Goal: Transaction & Acquisition: Purchase product/service

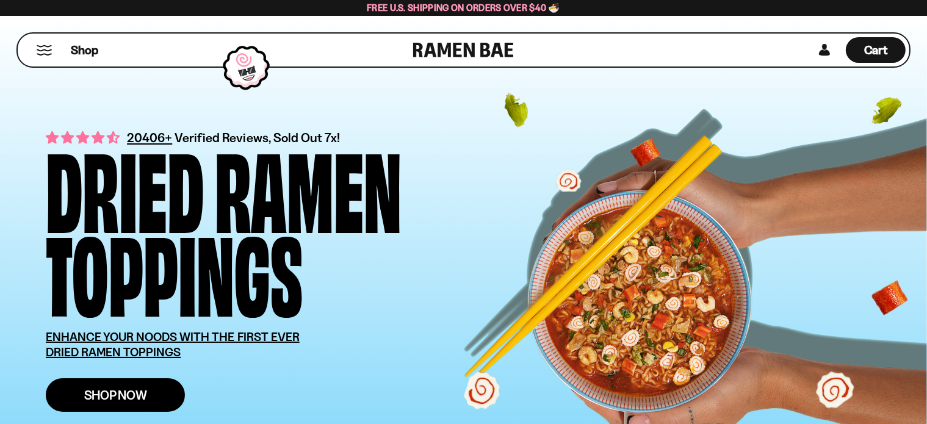
click at [137, 391] on span "Shop Now" at bounding box center [115, 395] width 63 height 13
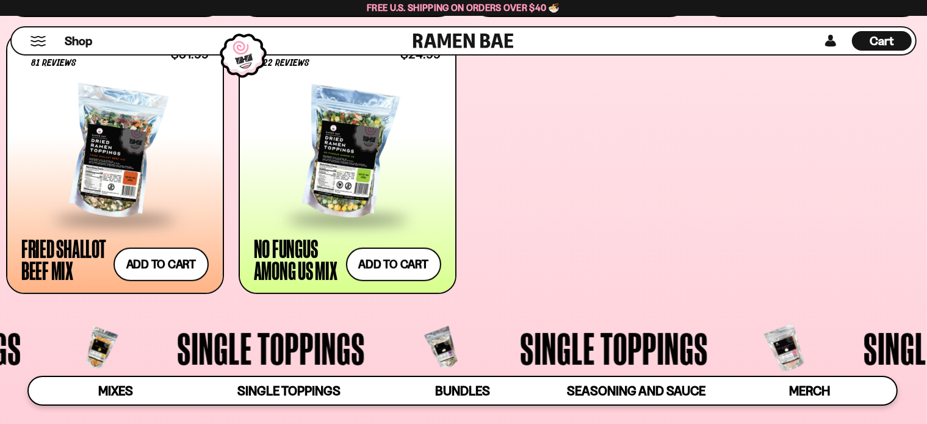
scroll to position [794, 0]
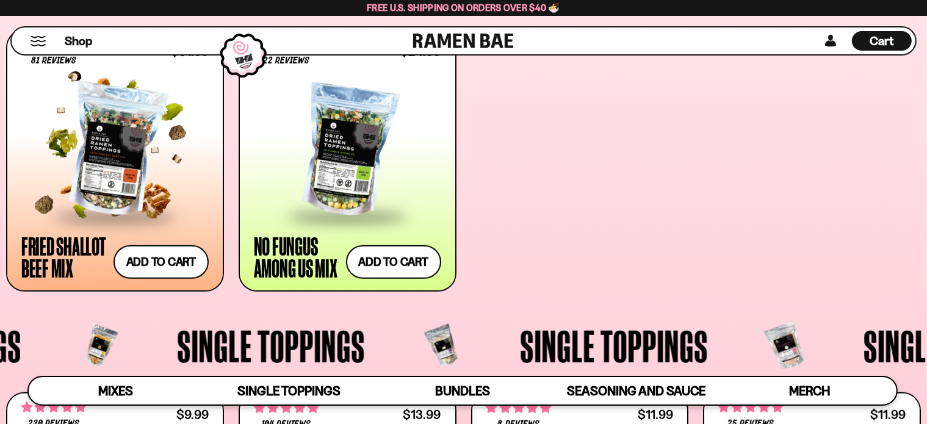
click at [144, 151] on div at bounding box center [114, 151] width 187 height 129
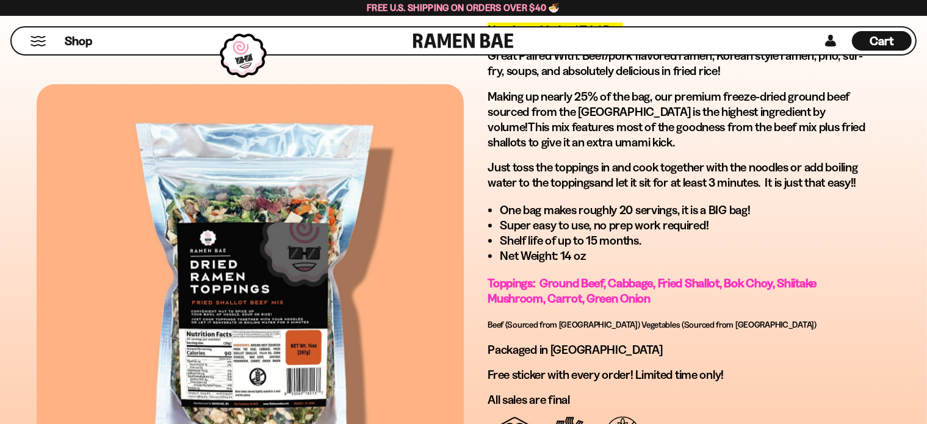
scroll to position [671, 0]
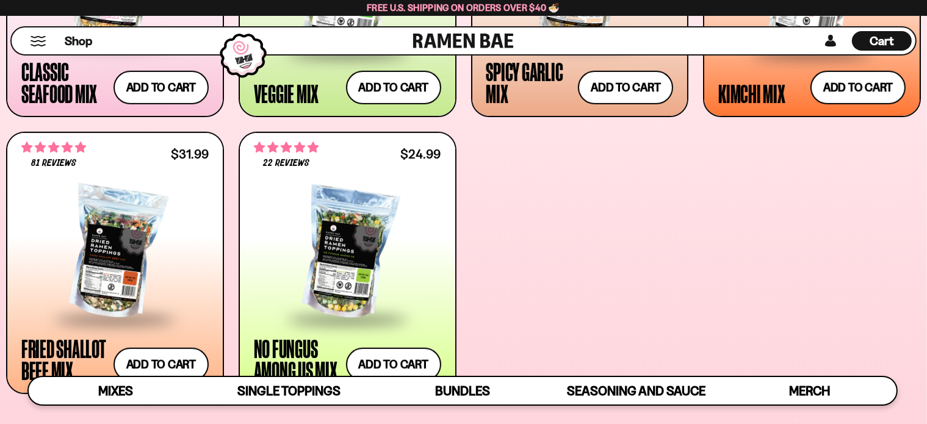
scroll to position [549, 0]
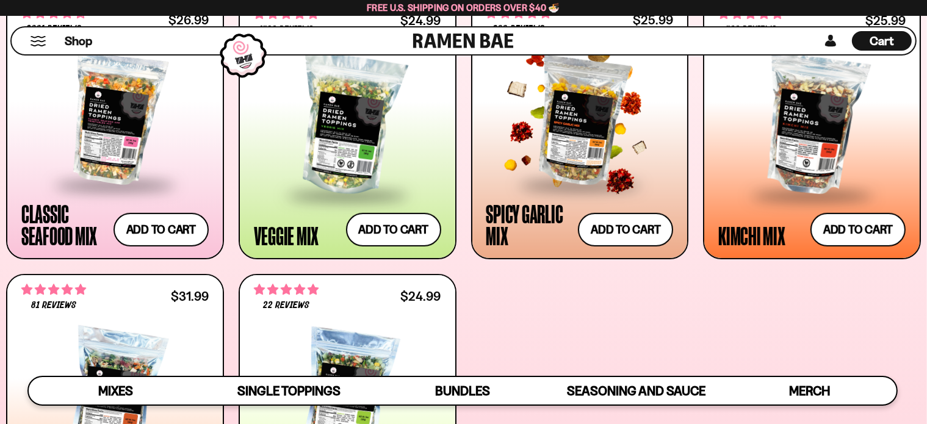
click at [598, 141] on div at bounding box center [579, 118] width 187 height 129
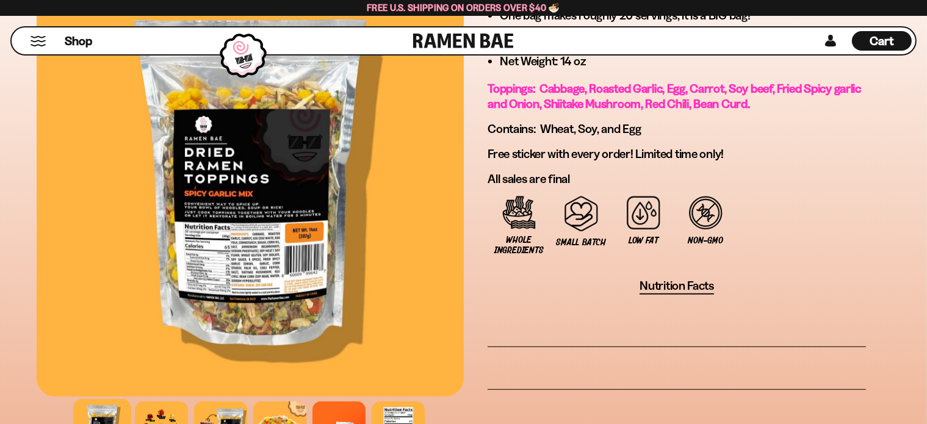
scroll to position [794, 0]
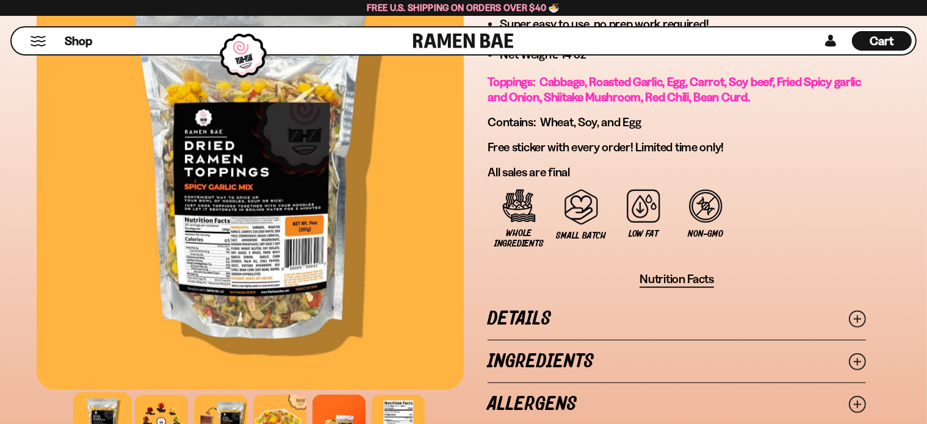
click at [540, 356] on link "Ingredients" at bounding box center [677, 362] width 378 height 42
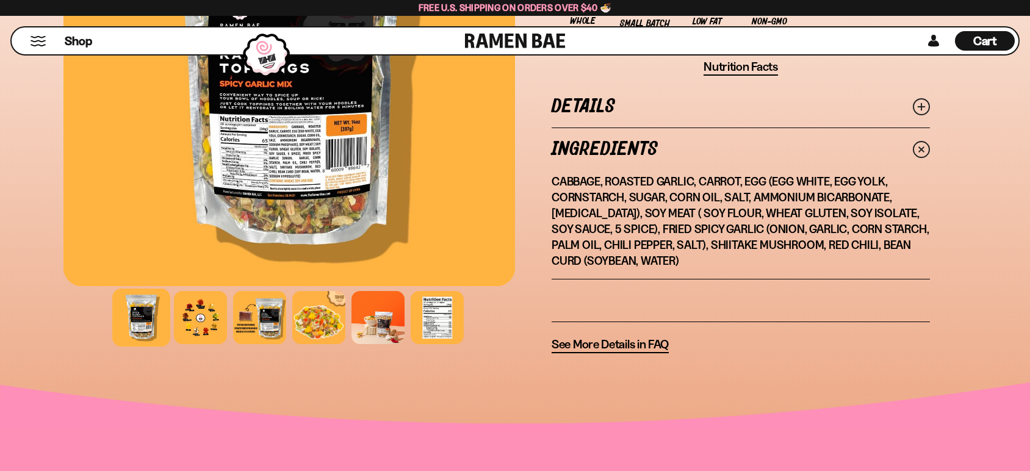
scroll to position [1065, 0]
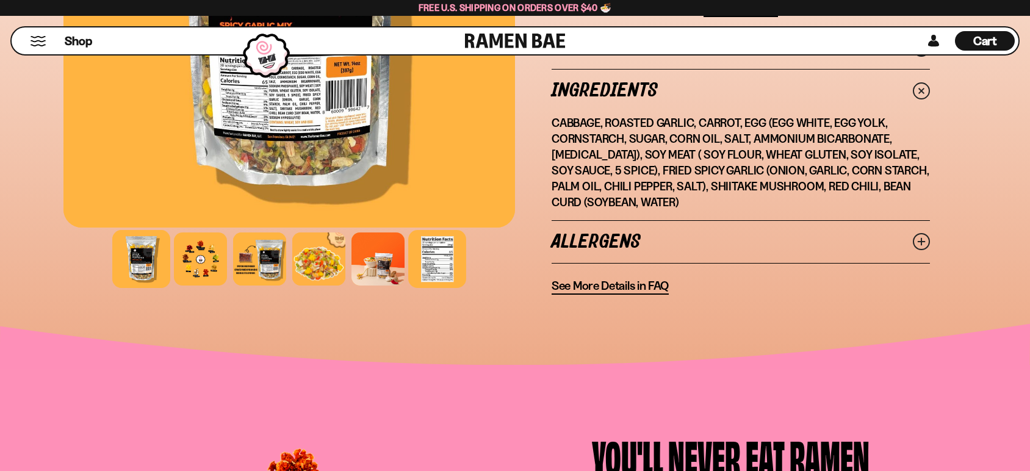
click at [435, 255] on div at bounding box center [437, 259] width 58 height 58
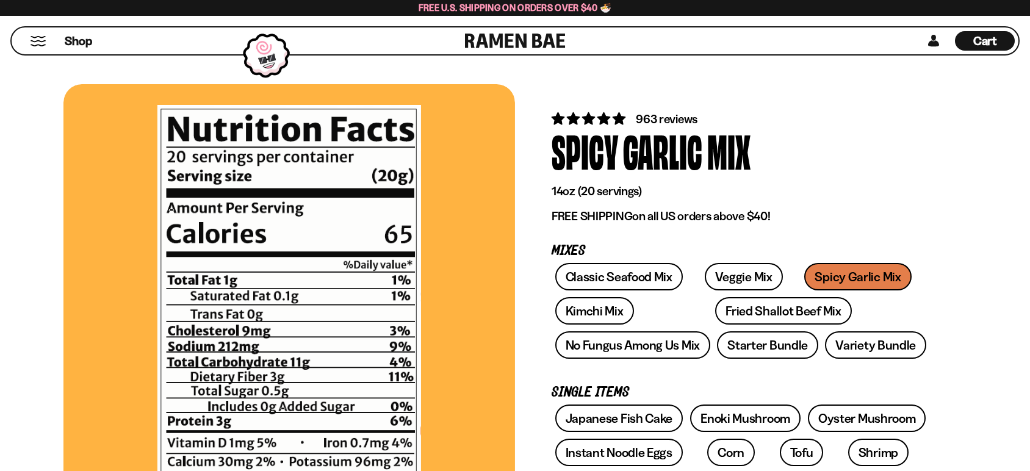
scroll to position [0, 0]
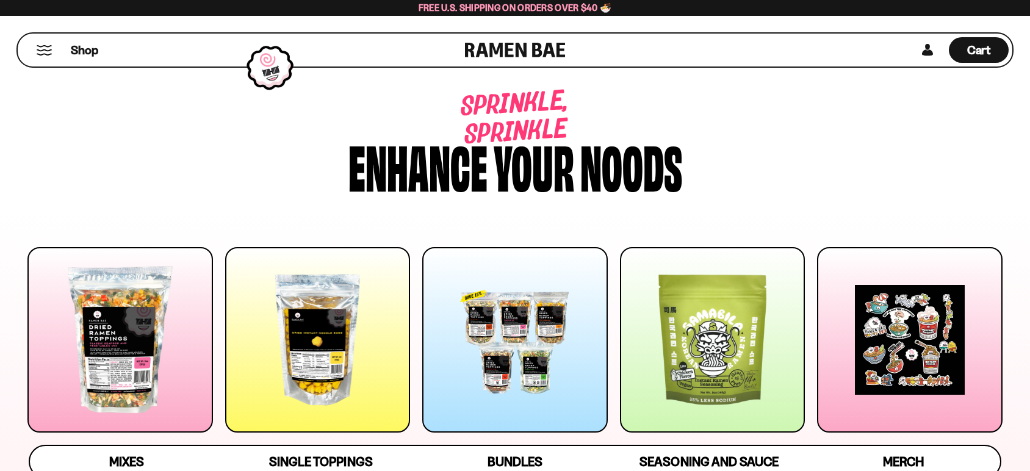
scroll to position [610, 0]
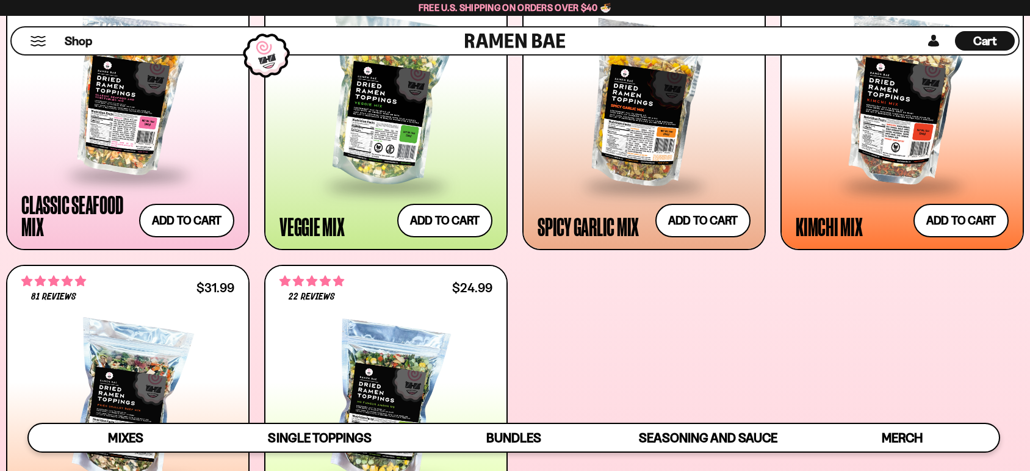
click at [42, 38] on button "Mobile Menu Trigger" at bounding box center [38, 41] width 16 height 10
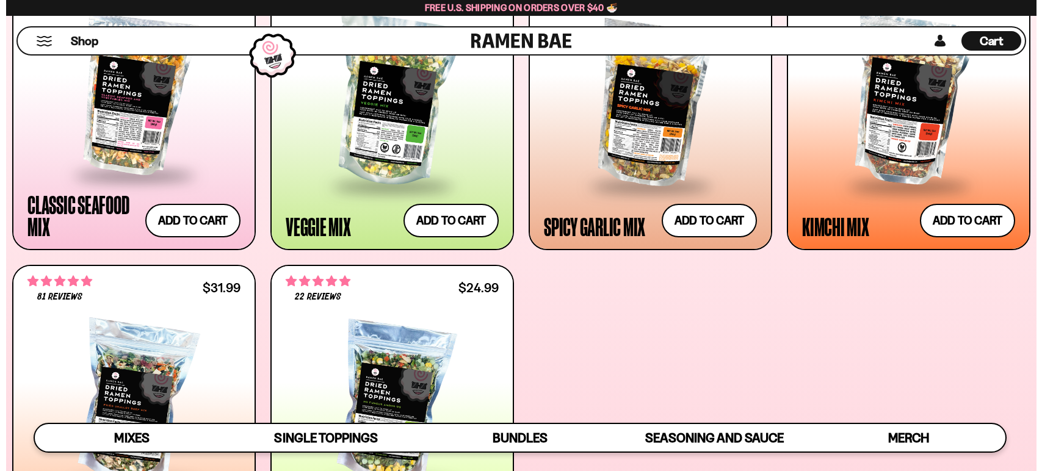
scroll to position [612, 0]
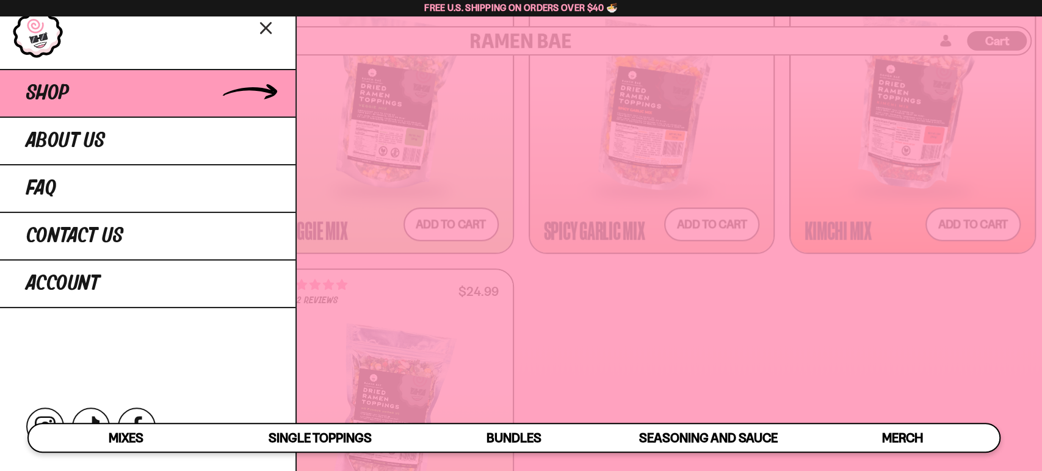
click at [151, 81] on link "Shop" at bounding box center [147, 93] width 295 height 48
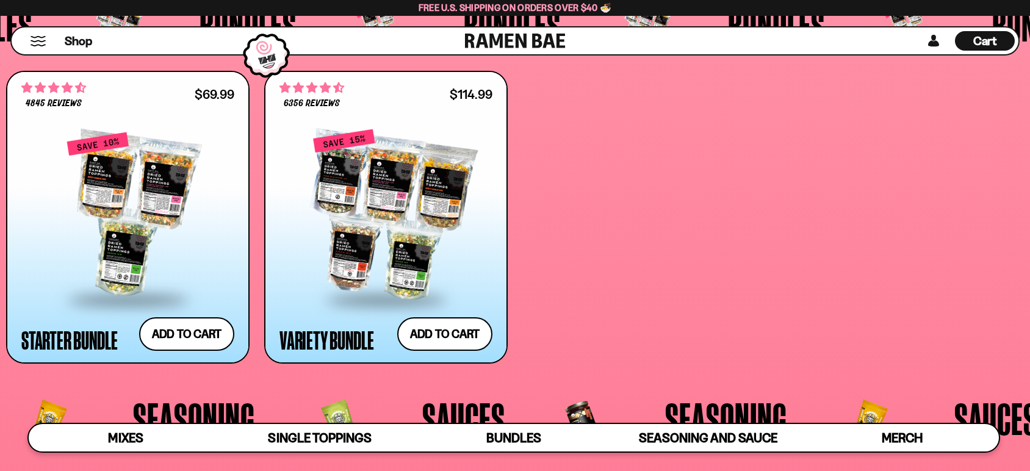
scroll to position [2881, 0]
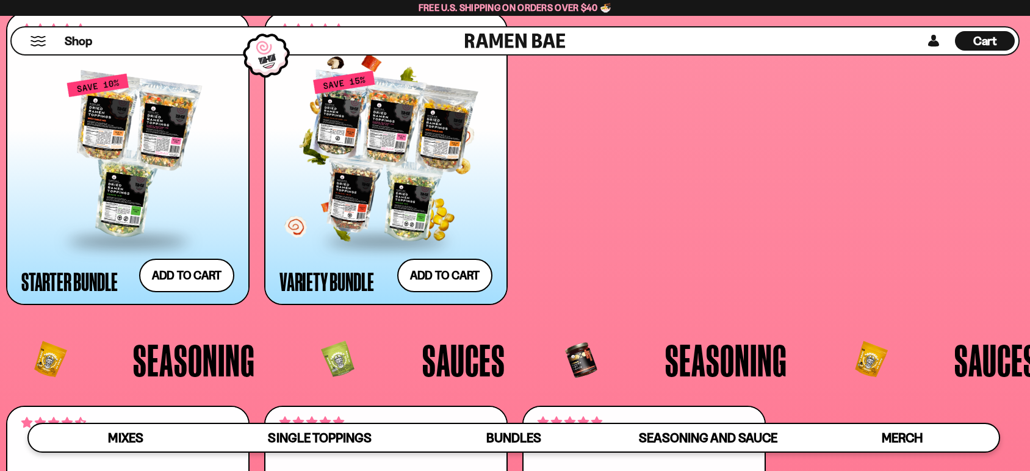
click at [394, 143] on div at bounding box center [386, 156] width 213 height 167
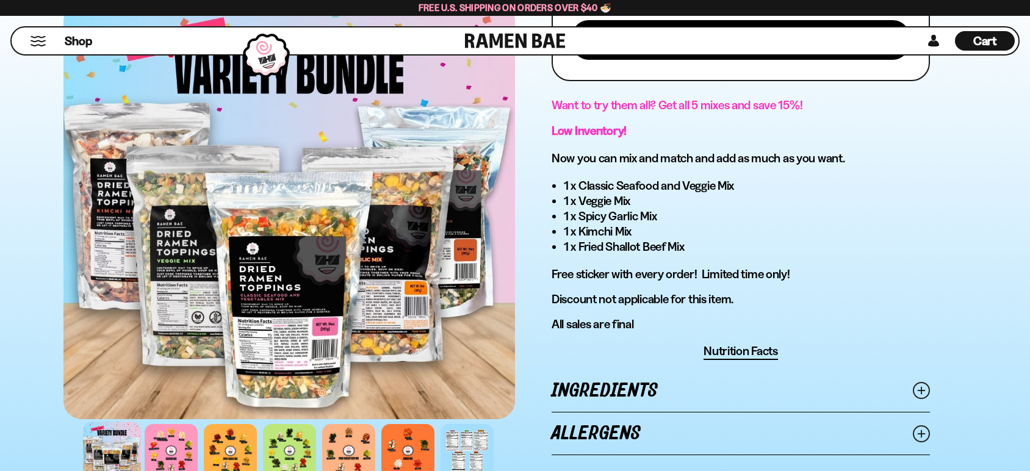
scroll to position [610, 0]
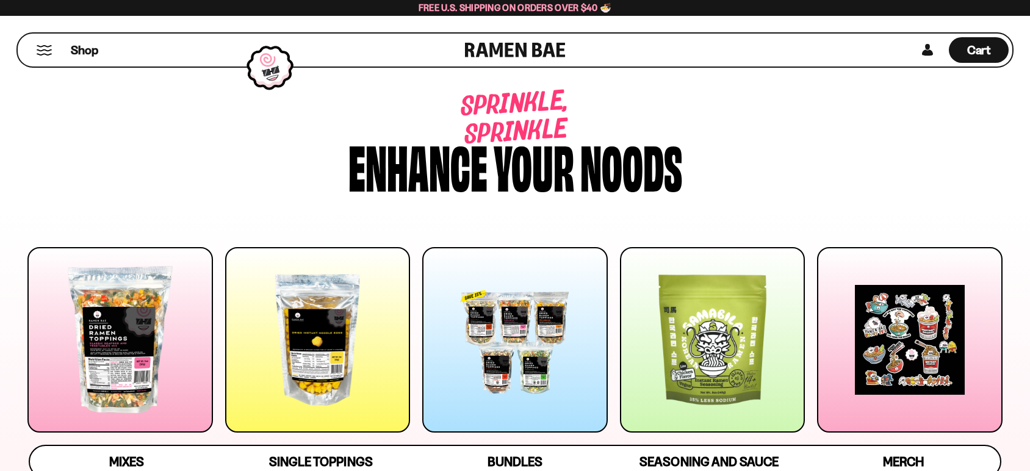
scroll to position [2881, 0]
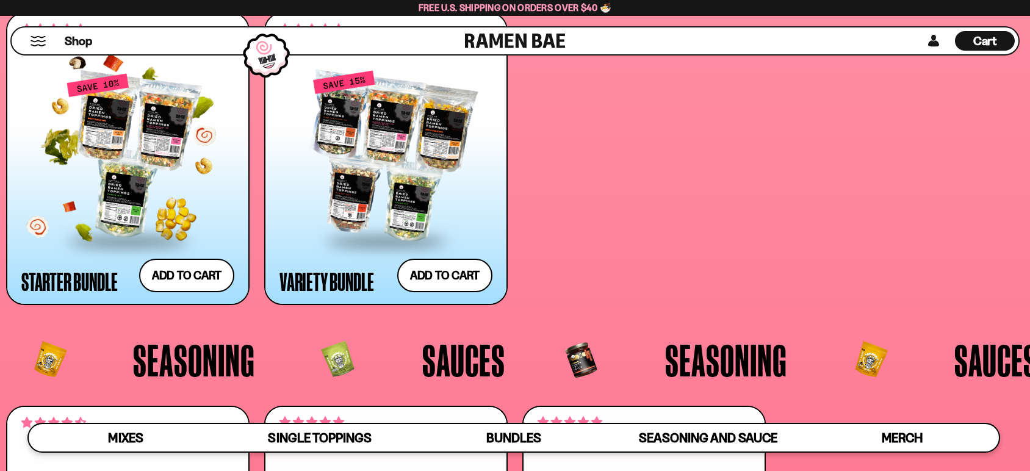
click at [143, 161] on div at bounding box center [127, 156] width 213 height 167
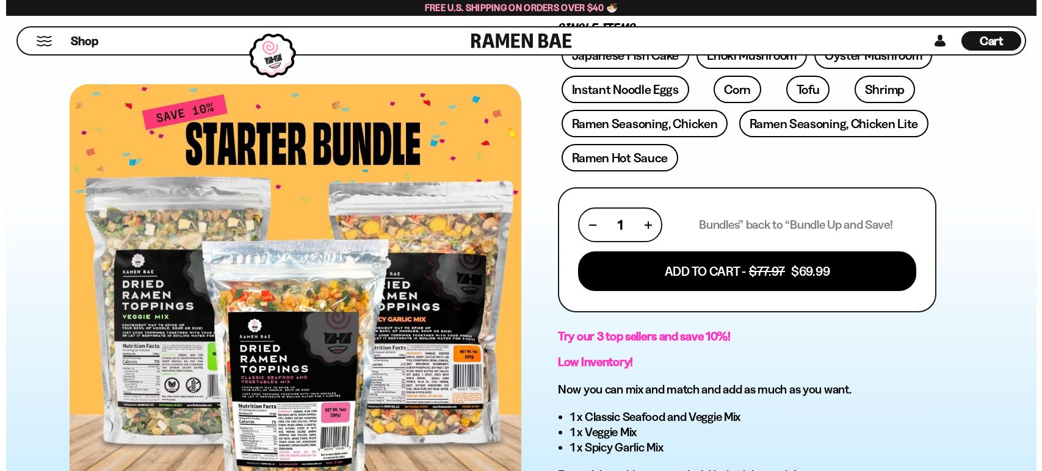
scroll to position [406, 0]
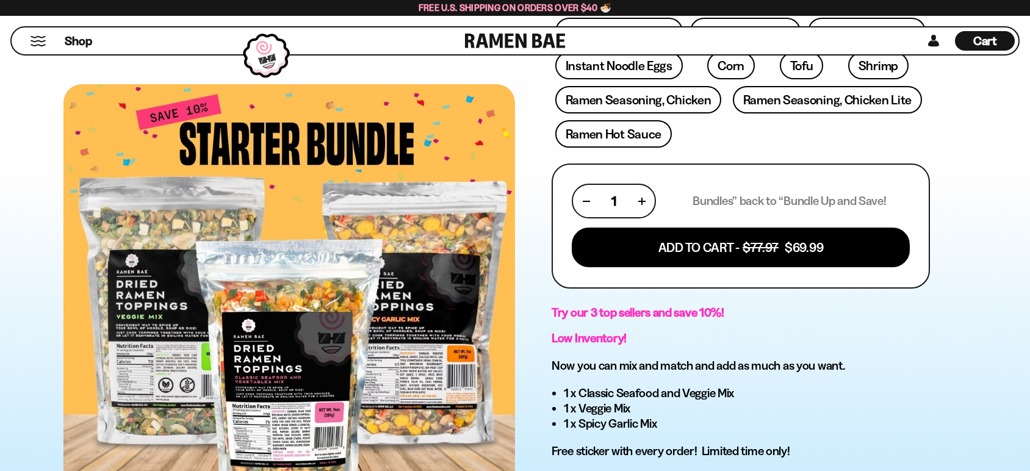
click at [43, 42] on button "Mobile Menu Trigger" at bounding box center [38, 41] width 16 height 10
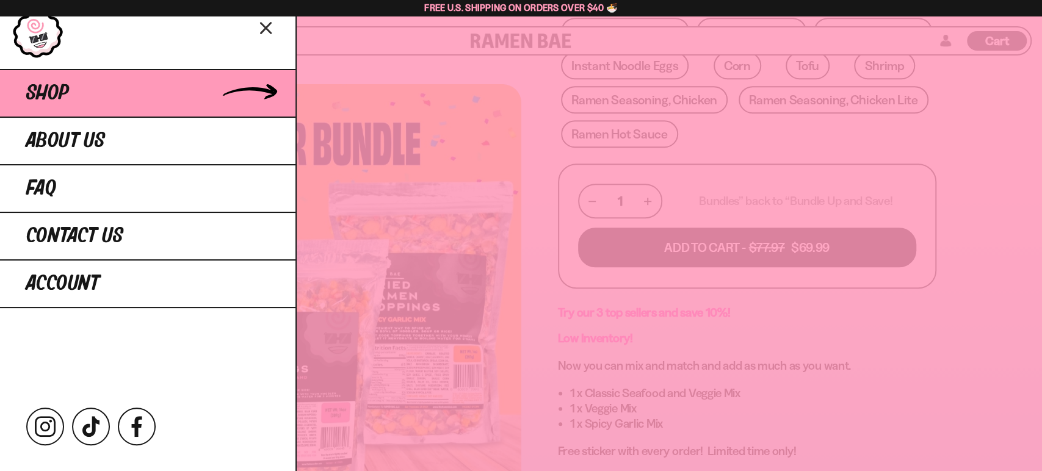
click at [201, 103] on link "Shop" at bounding box center [147, 93] width 295 height 48
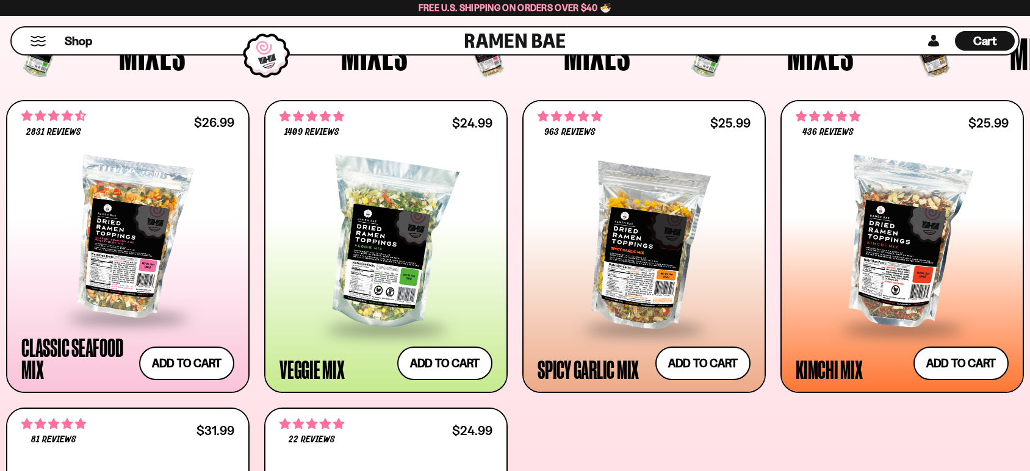
scroll to position [474, 0]
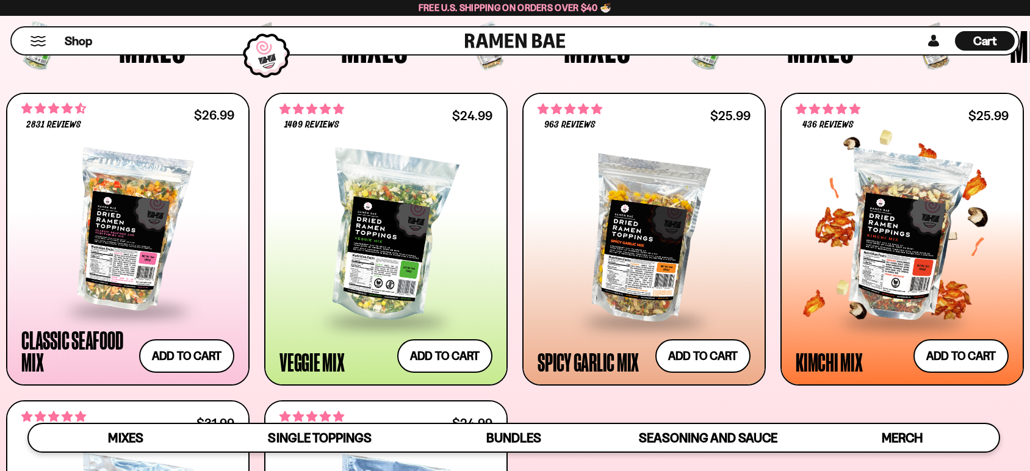
click at [906, 204] on div at bounding box center [902, 236] width 213 height 167
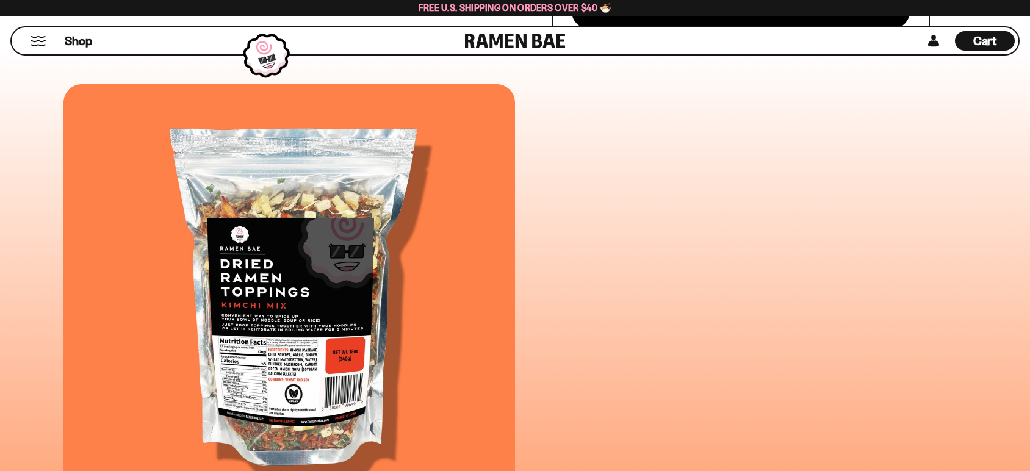
scroll to position [678, 0]
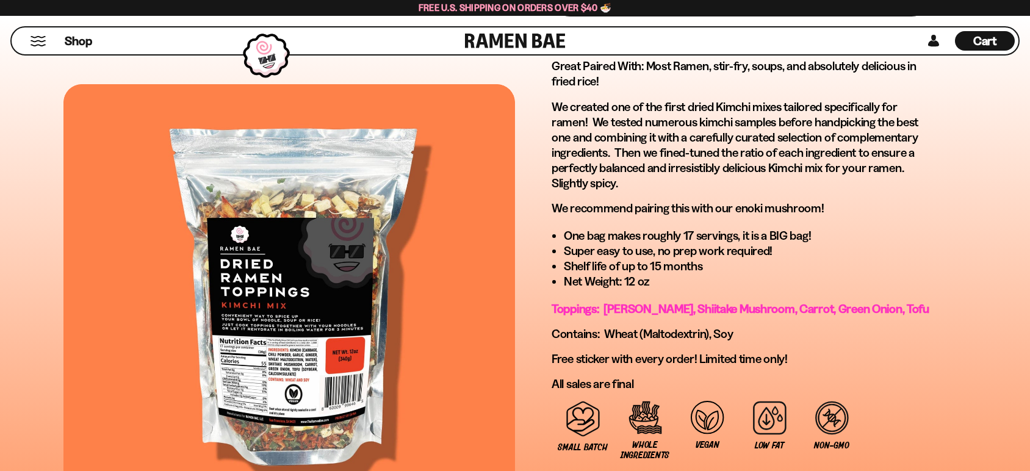
click at [30, 42] on button "Mobile Menu Trigger" at bounding box center [38, 41] width 16 height 10
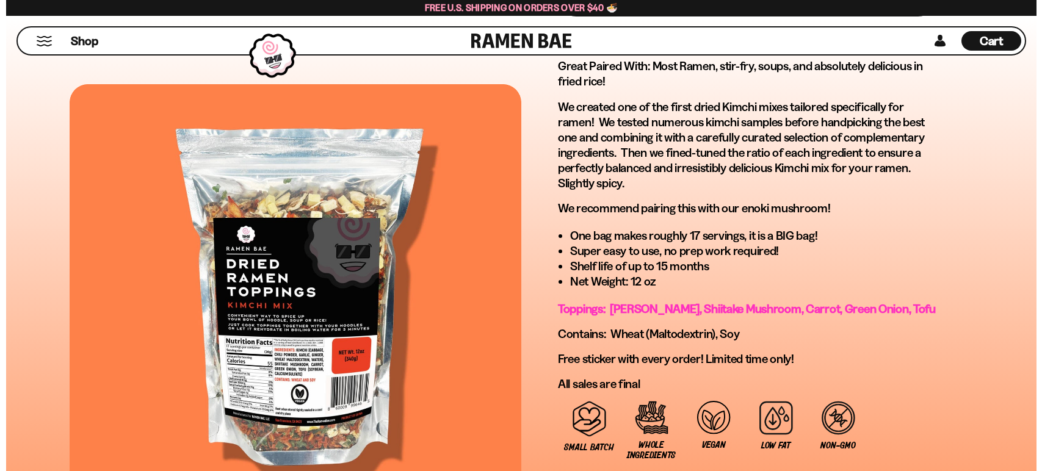
scroll to position [677, 0]
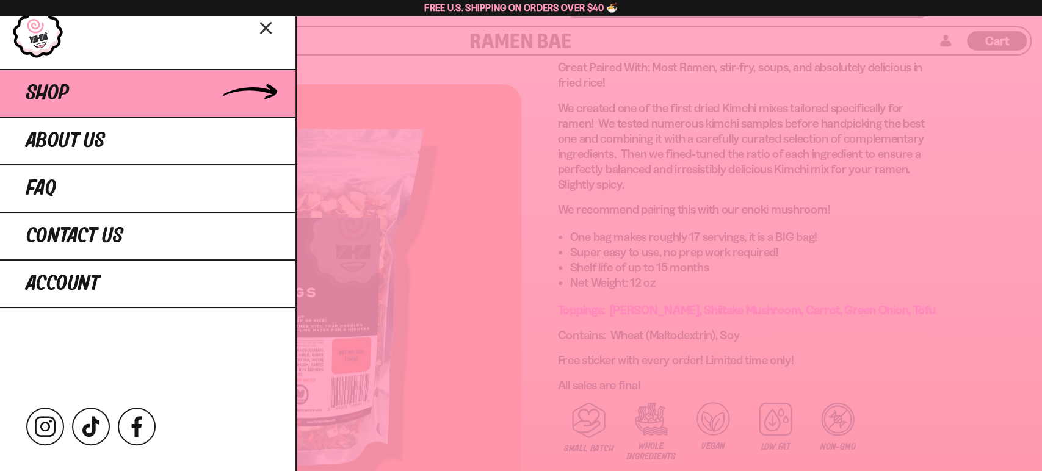
click at [98, 95] on link "Shop" at bounding box center [147, 93] width 295 height 48
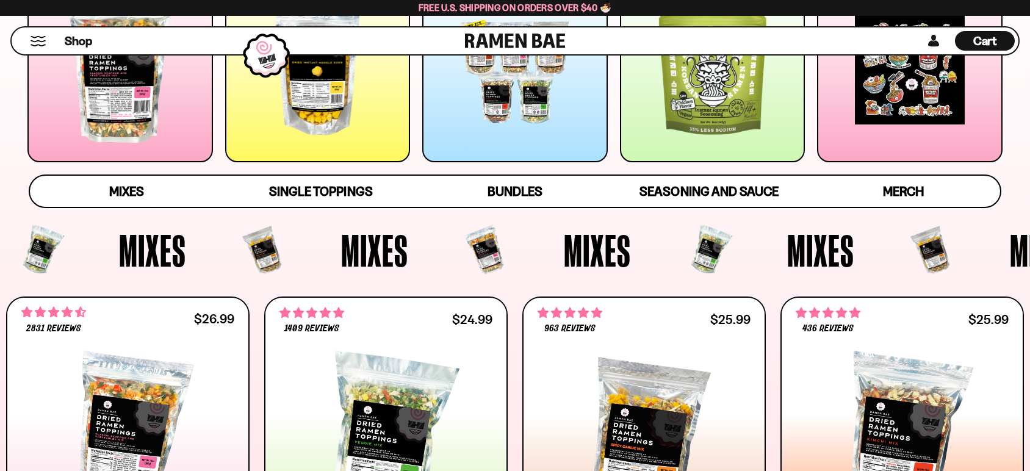
click at [721, 96] on div at bounding box center [713, 70] width 186 height 186
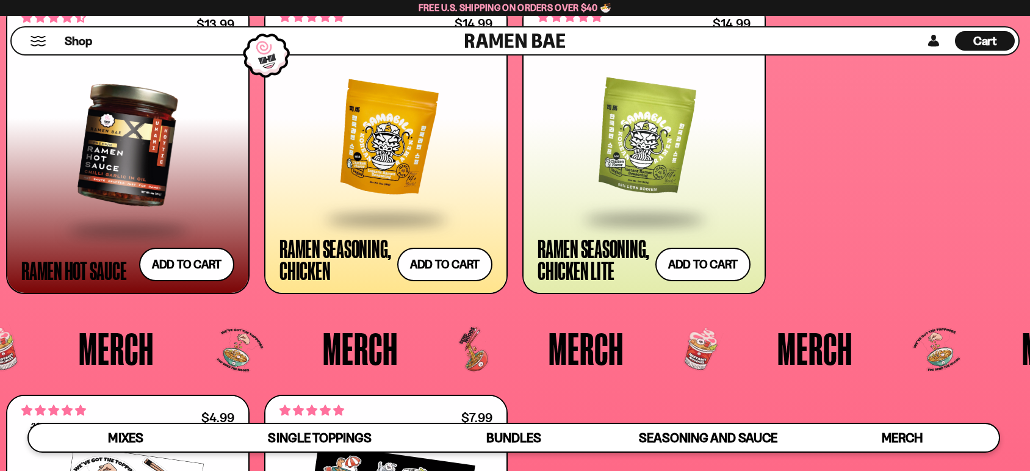
scroll to position [3275, 0]
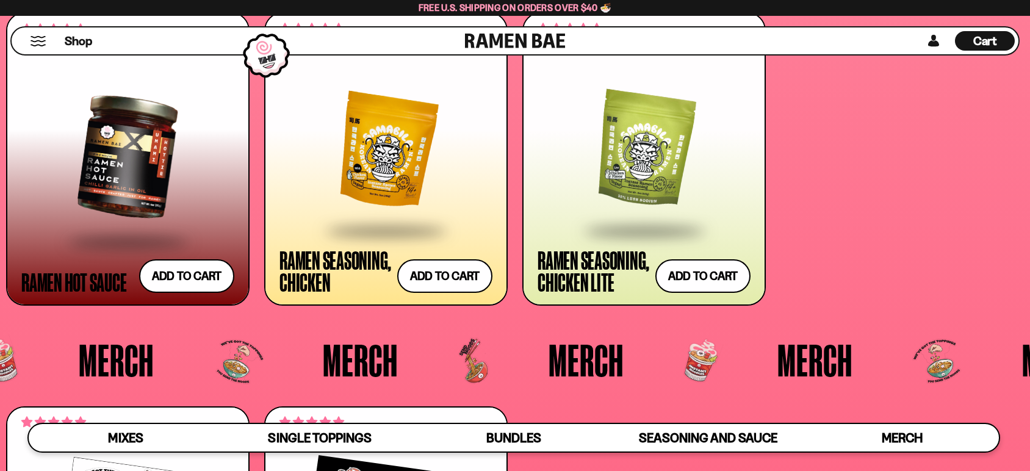
click at [350, 144] on div at bounding box center [386, 150] width 213 height 157
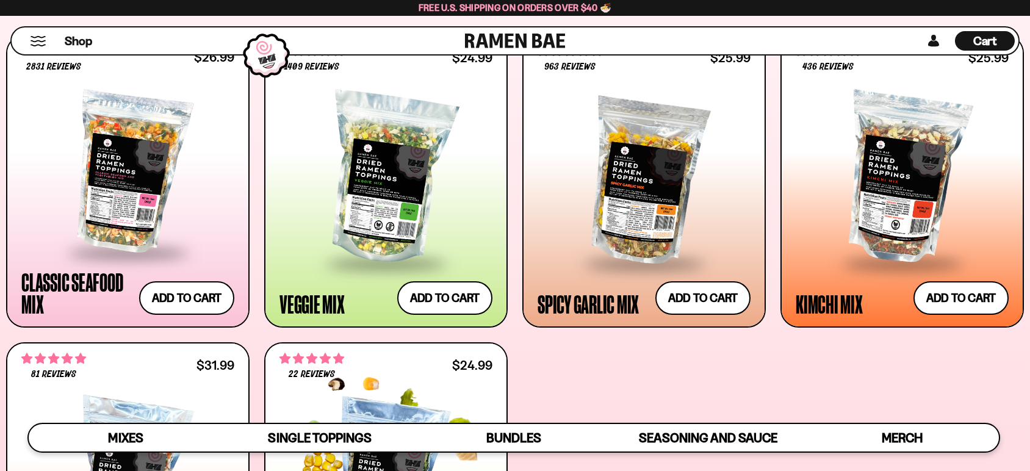
scroll to position [426, 0]
